Goal: Information Seeking & Learning: Learn about a topic

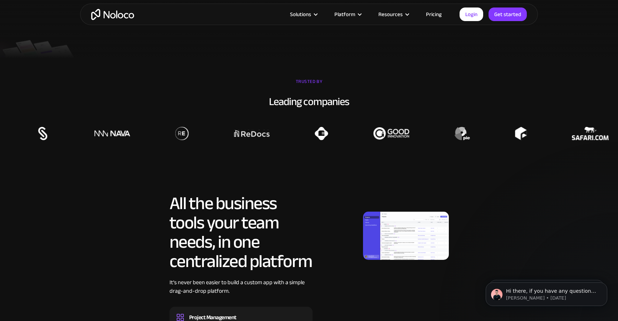
scroll to position [233, 0]
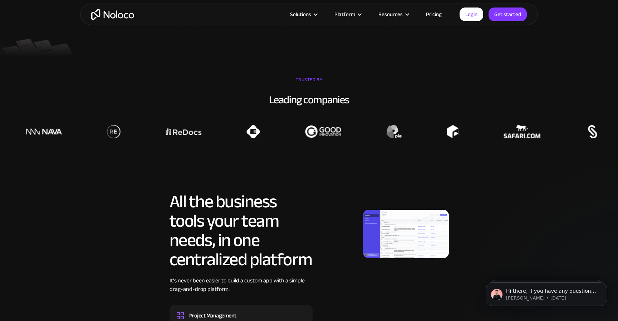
click at [432, 11] on link "Pricing" at bounding box center [434, 14] width 34 height 9
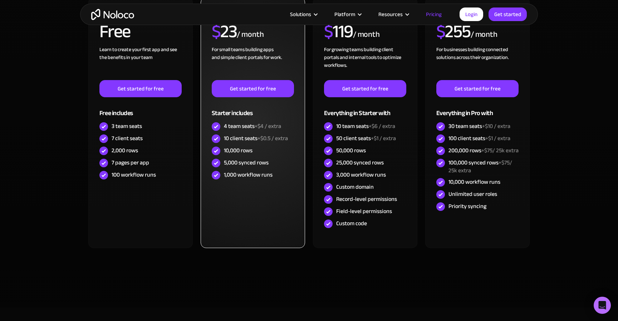
scroll to position [241, 0]
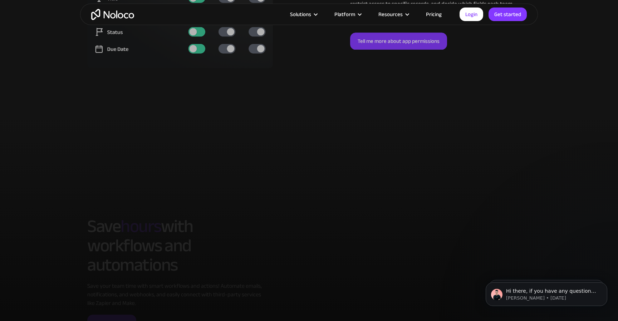
scroll to position [1642, 0]
